Goal: Check status: Check status

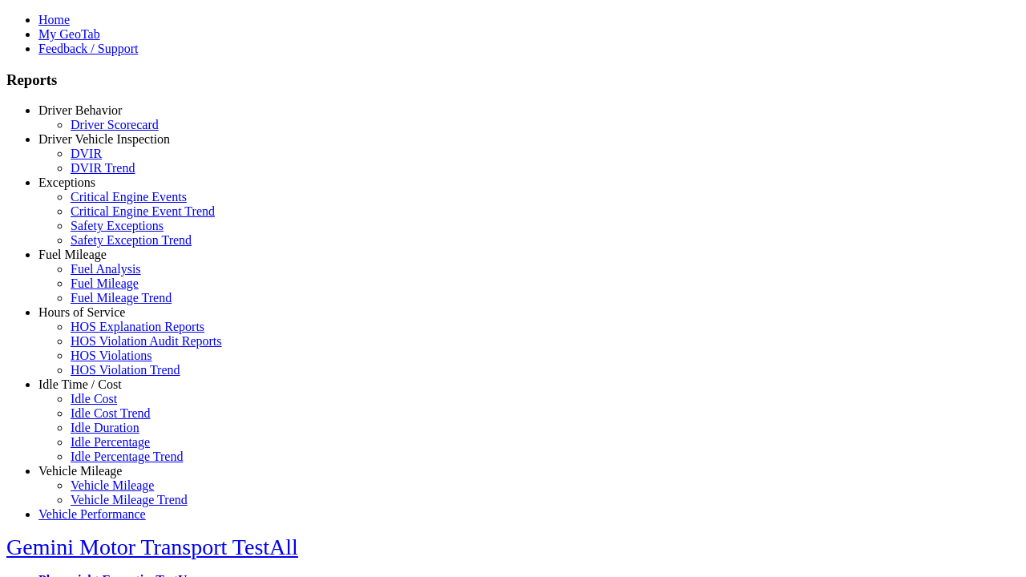
click at [92, 464] on link "Vehicle Mileage" at bounding box center [79, 471] width 83 height 14
click at [104, 493] on link "Vehicle Mileage Trend" at bounding box center [129, 500] width 117 height 14
select select "**"
type input "*********"
